Goal: Navigation & Orientation: Understand site structure

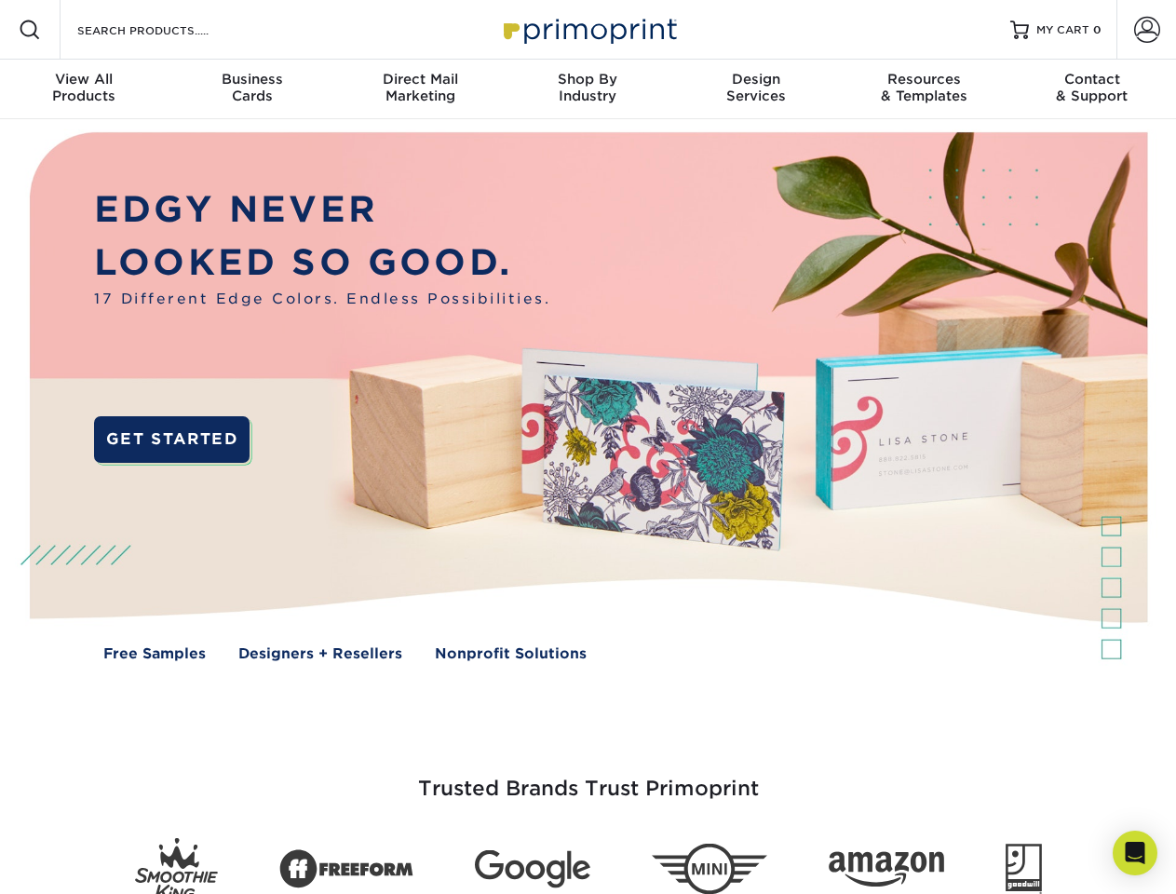
click at [588, 447] on img at bounding box center [588, 410] width 1164 height 582
click at [30, 30] on span at bounding box center [30, 30] width 22 height 22
click at [1146, 30] on span at bounding box center [1147, 30] width 26 height 26
click at [84, 89] on div "View All Products" at bounding box center [84, 88] width 168 height 34
click at [251, 89] on div "Business Cards" at bounding box center [252, 88] width 168 height 34
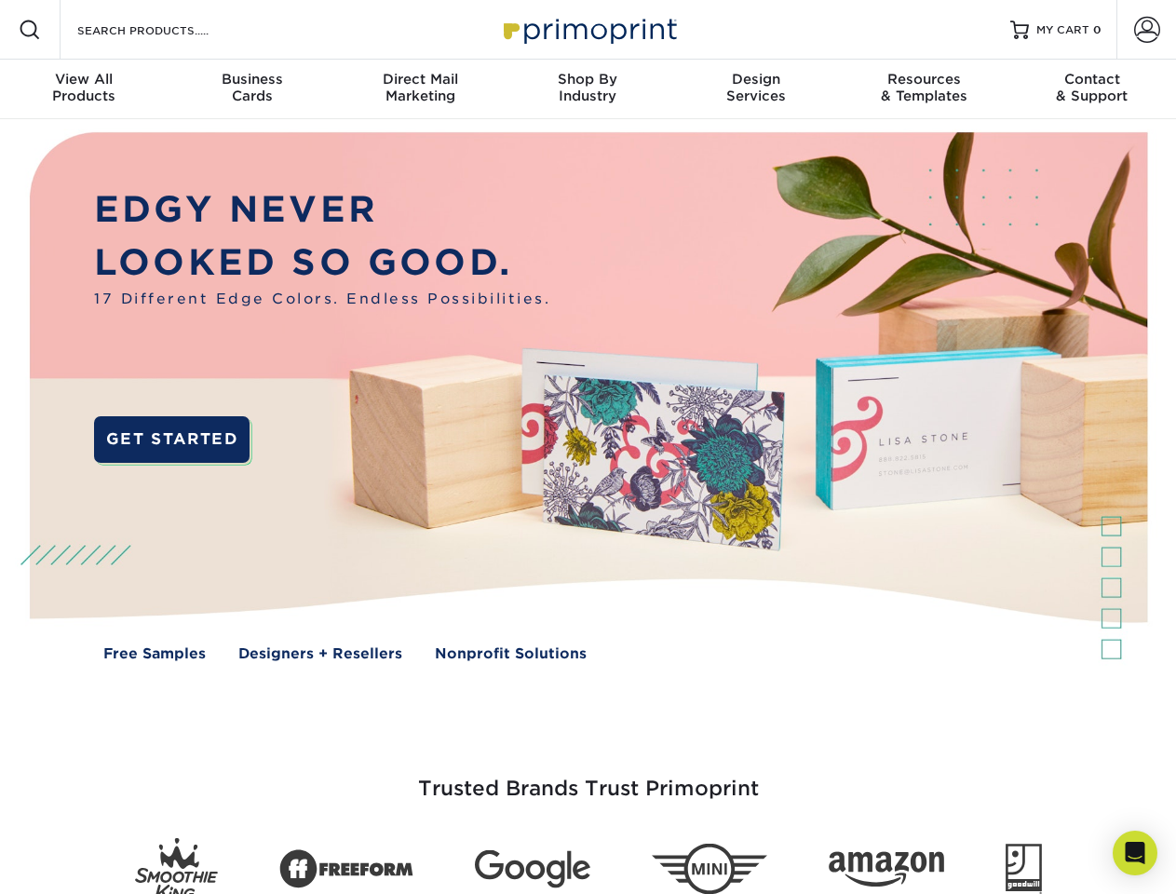
click at [420, 89] on div "Direct Mail Marketing" at bounding box center [420, 88] width 168 height 34
click at [588, 89] on div "Shop By Industry" at bounding box center [588, 88] width 168 height 34
click at [756, 89] on div "Design Services" at bounding box center [756, 88] width 168 height 34
click at [924, 89] on div "Resources & Templates" at bounding box center [924, 88] width 168 height 34
click at [1092, 89] on div "Contact & Support" at bounding box center [1092, 88] width 168 height 34
